Goal: Find specific page/section: Find specific page/section

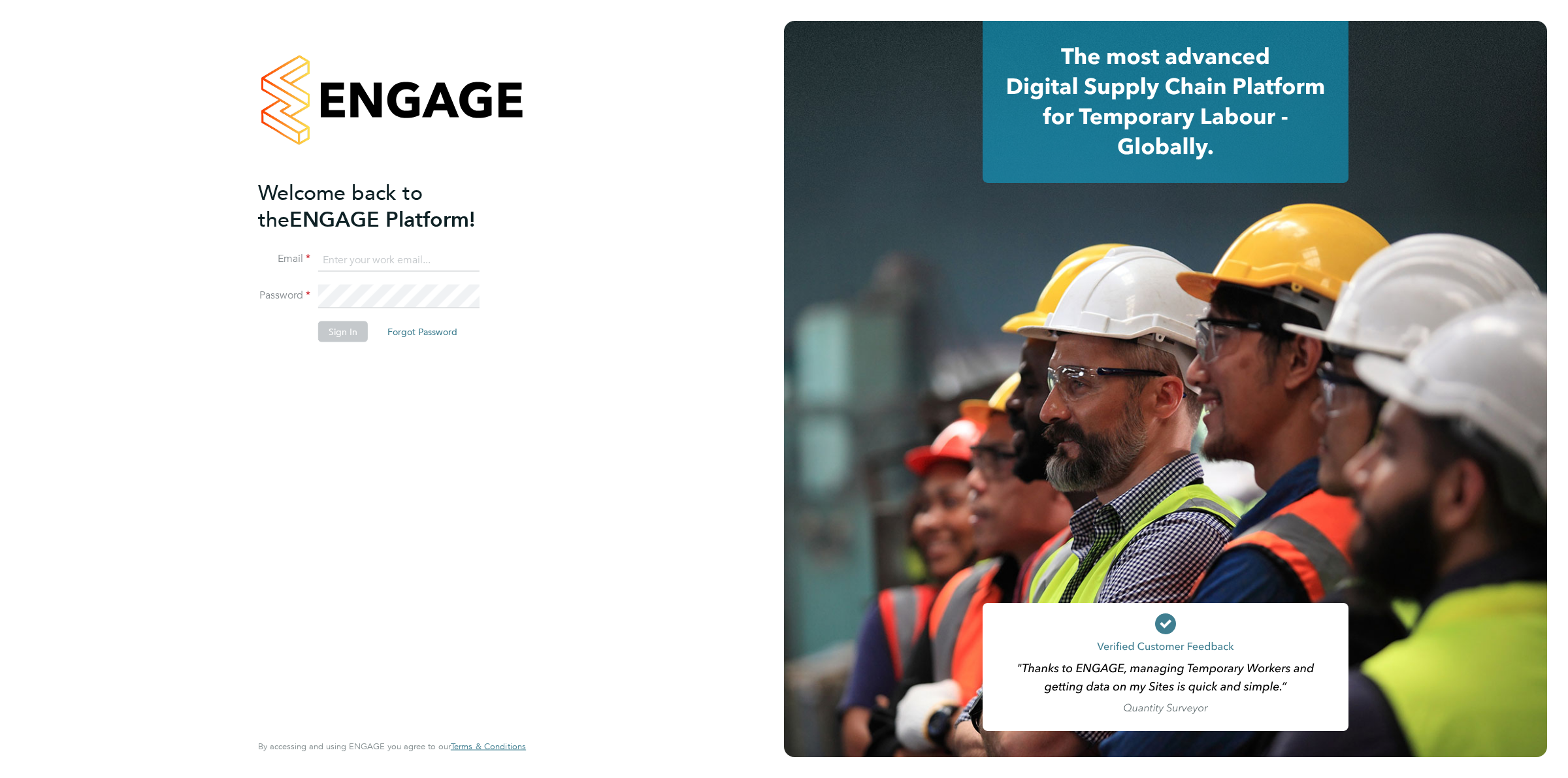
type input "[PERSON_NAME][EMAIL_ADDRESS][DOMAIN_NAME]"
click at [339, 334] on button "Sign In" at bounding box center [343, 332] width 49 height 21
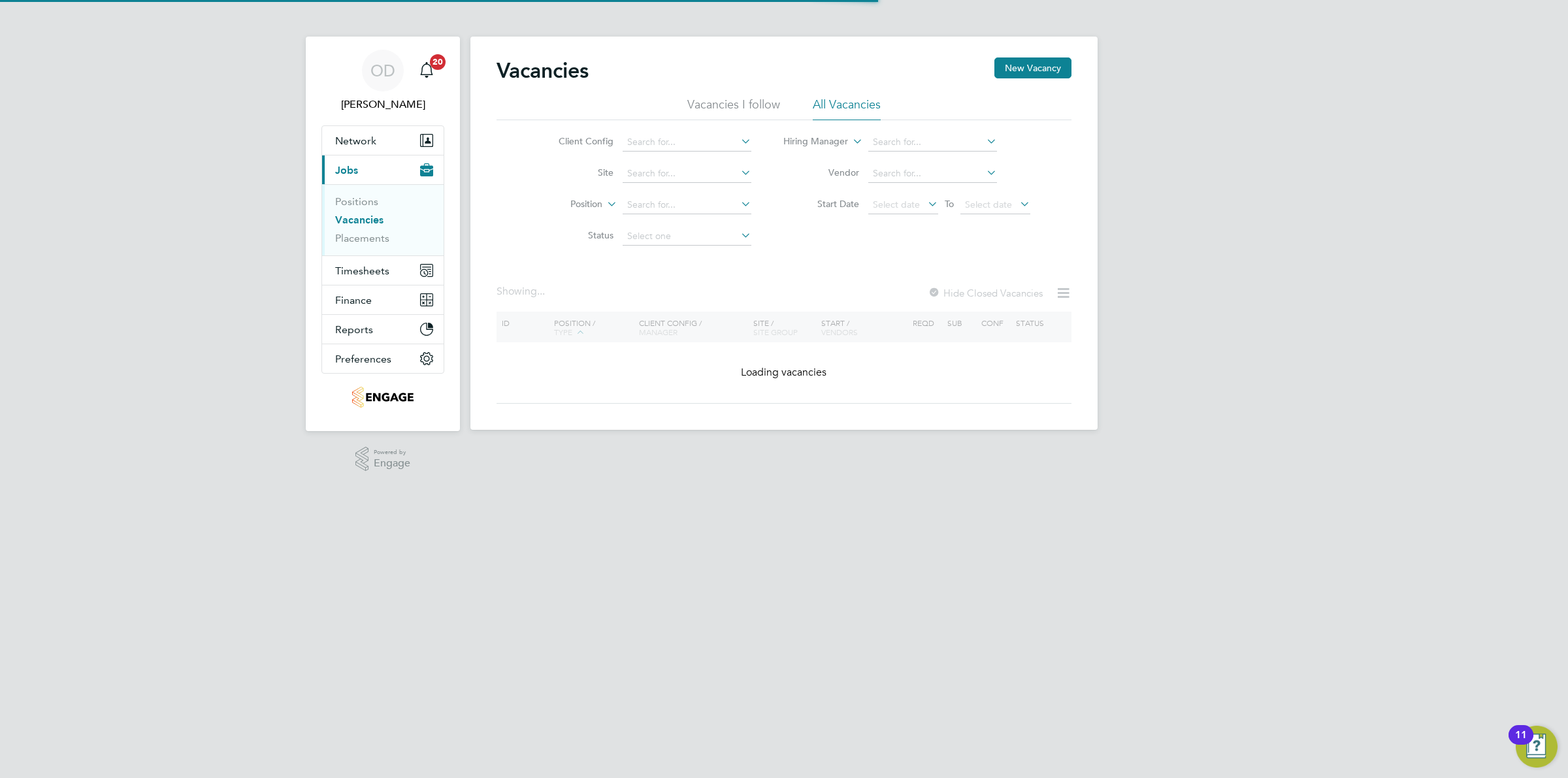
click at [370, 219] on link "Vacancies" at bounding box center [359, 219] width 49 height 13
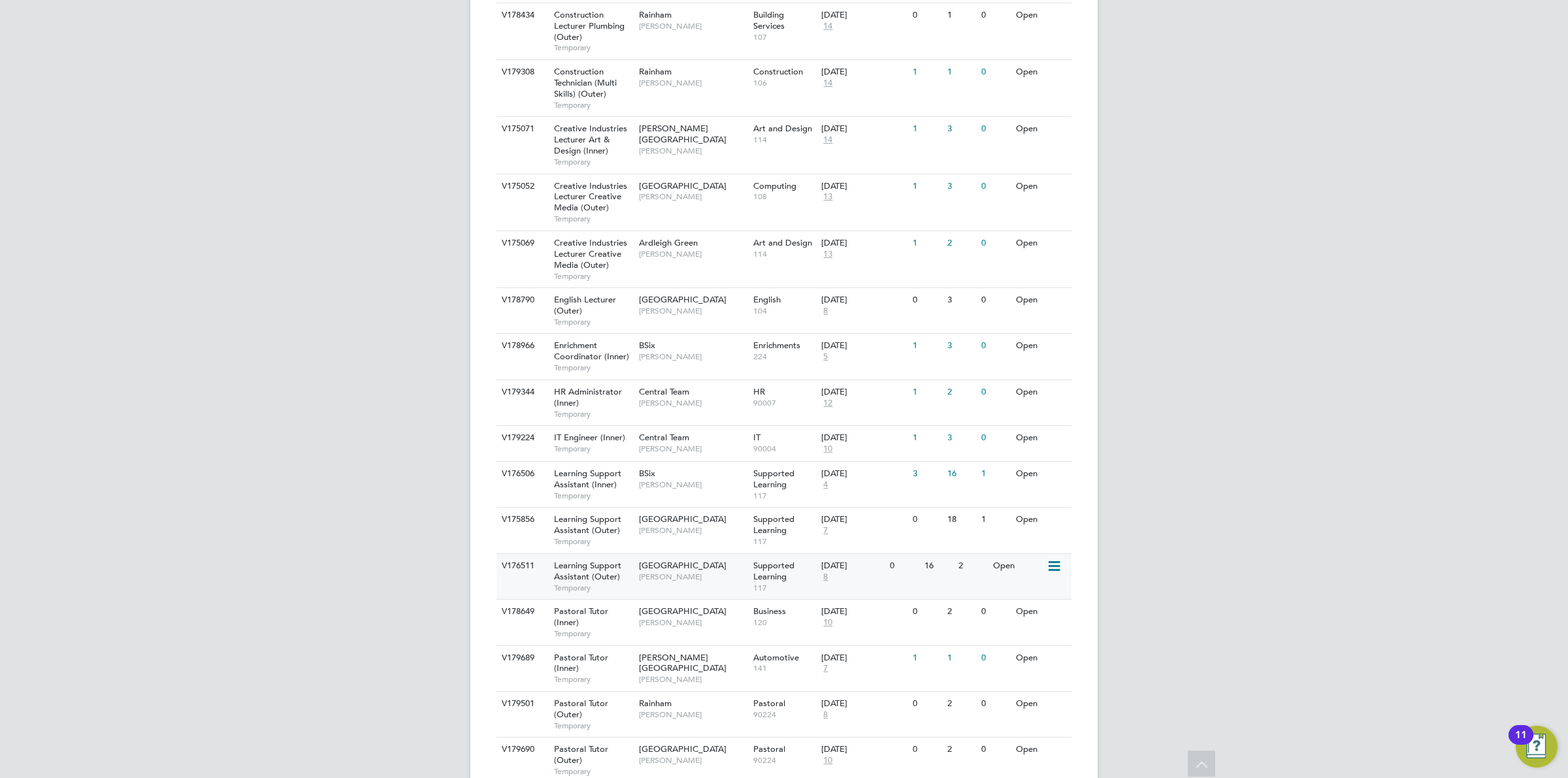
scroll to position [1024, 0]
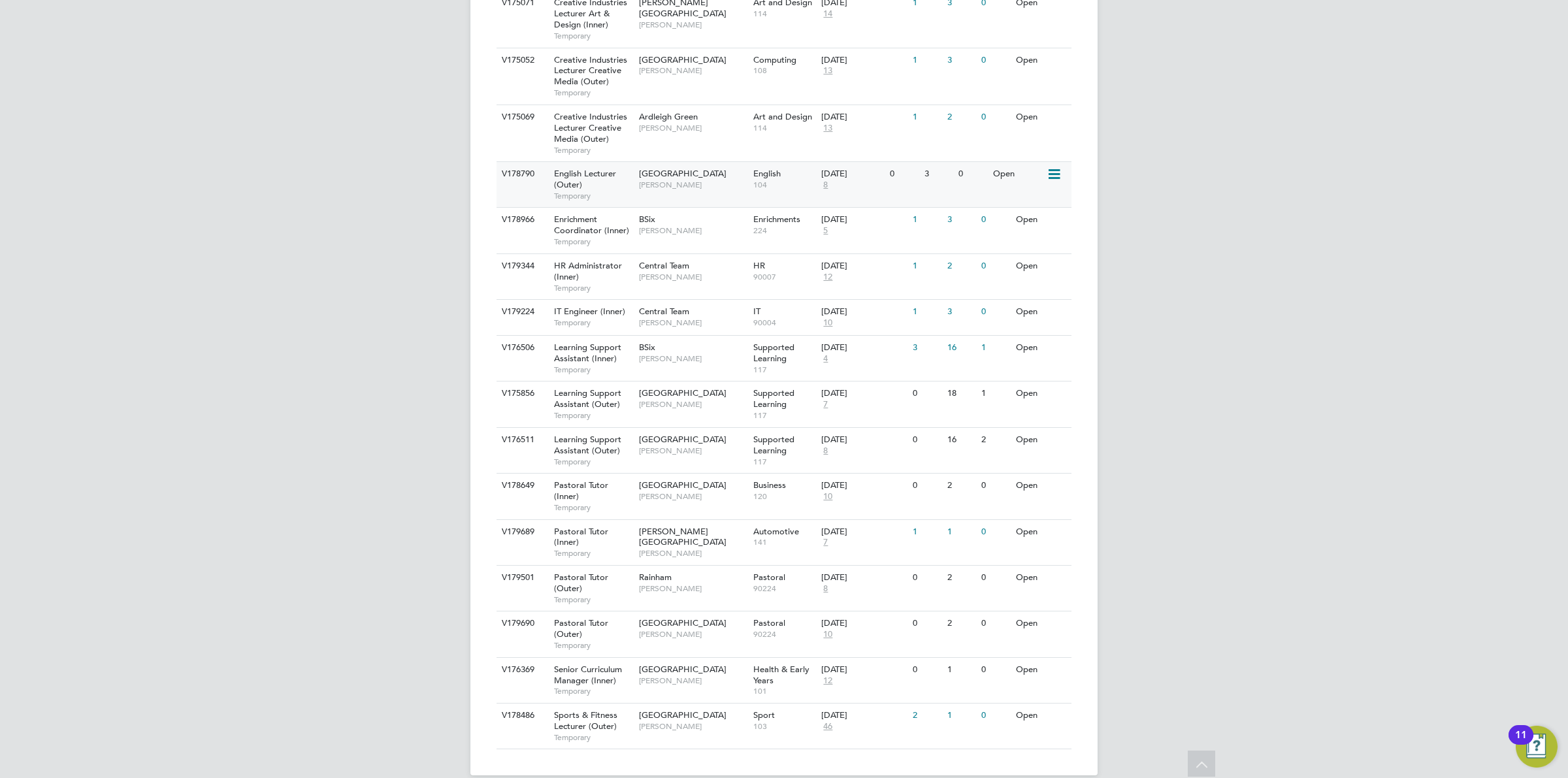
click at [819, 165] on div "20 Aug 2025 8" at bounding box center [853, 179] width 69 height 35
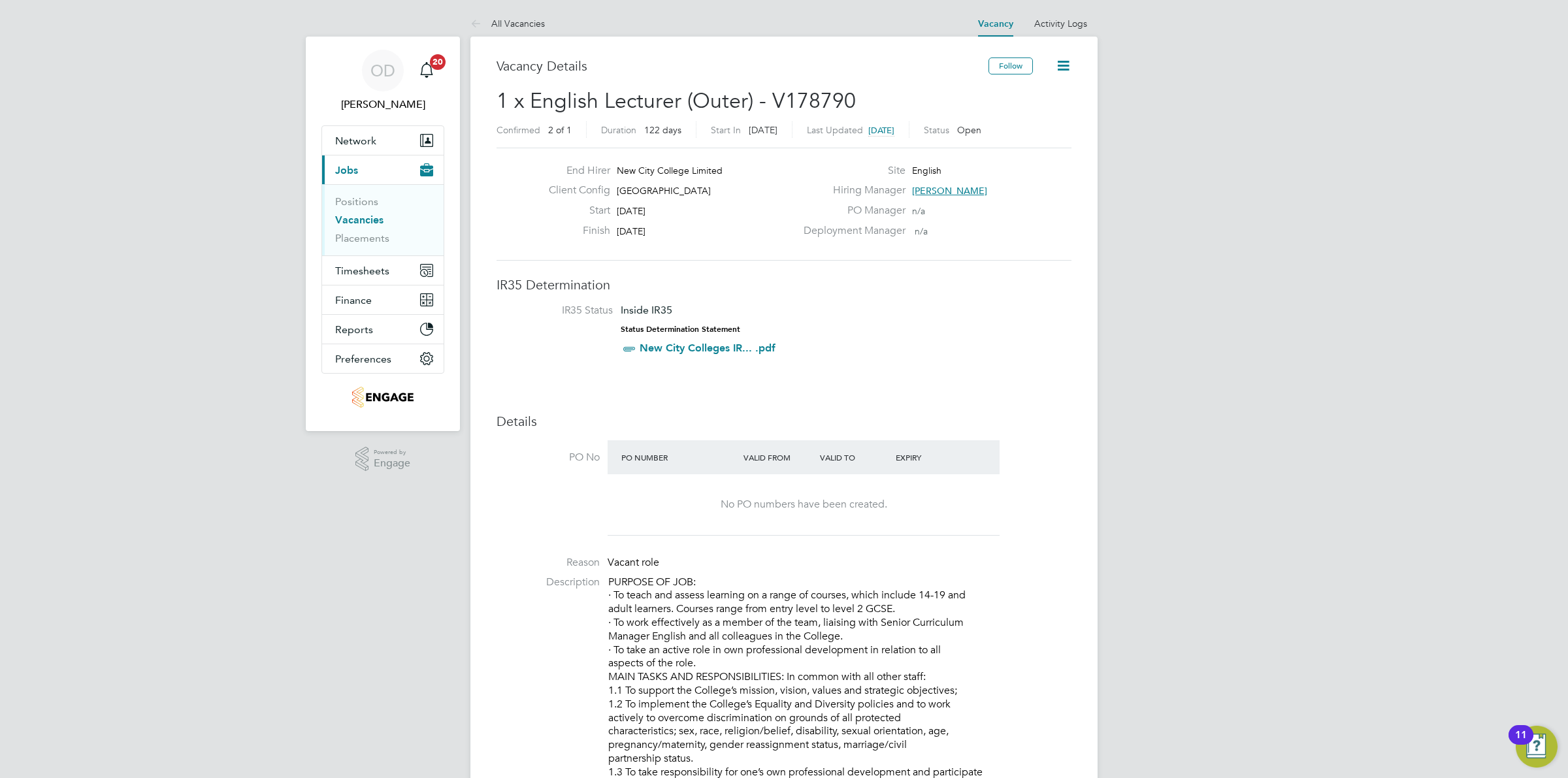
click at [931, 187] on span "[PERSON_NAME]" at bounding box center [949, 191] width 75 height 12
drag, startPoint x: 357, startPoint y: 216, endPoint x: 369, endPoint y: 210, distance: 13.4
click at [357, 216] on link "Vacancies" at bounding box center [359, 219] width 49 height 13
